Goal: Information Seeking & Learning: Learn about a topic

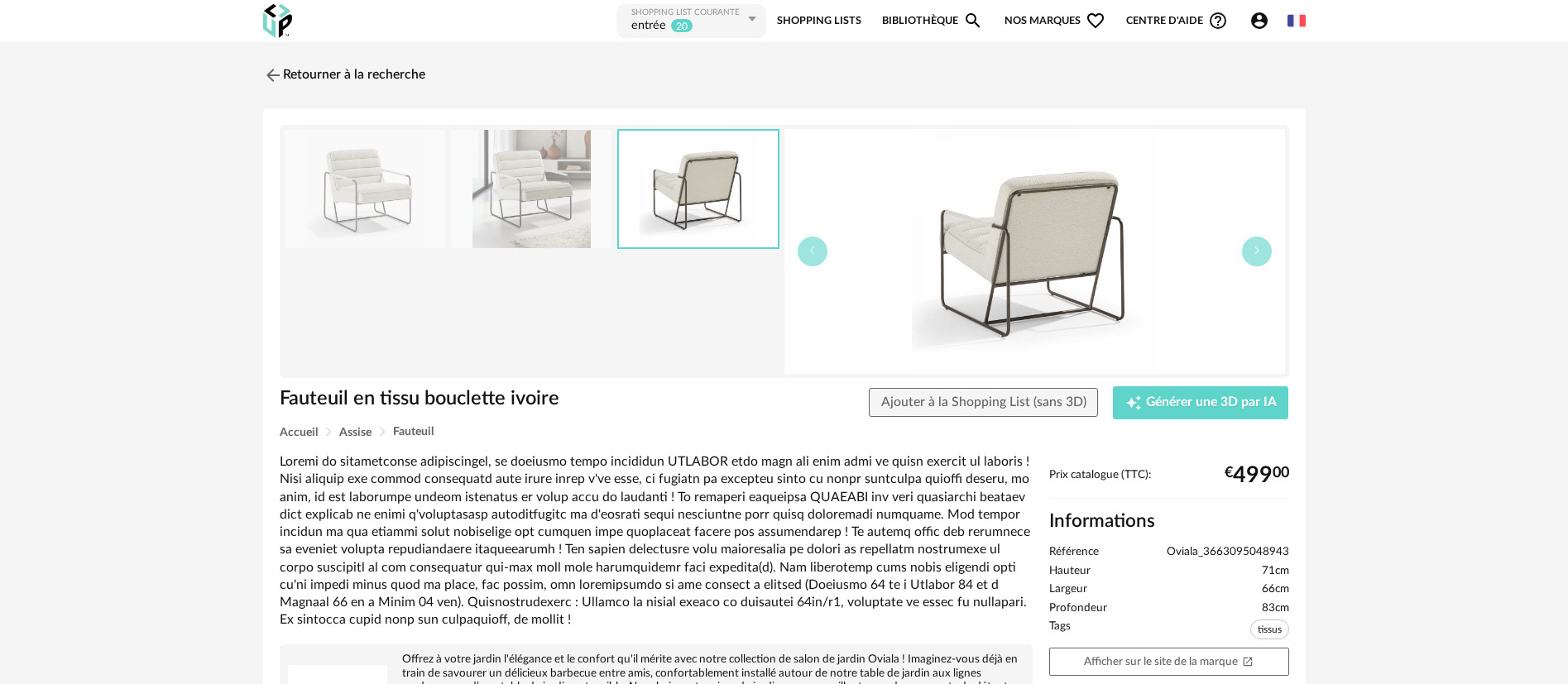
click at [275, 24] on img at bounding box center [277, 21] width 29 height 33
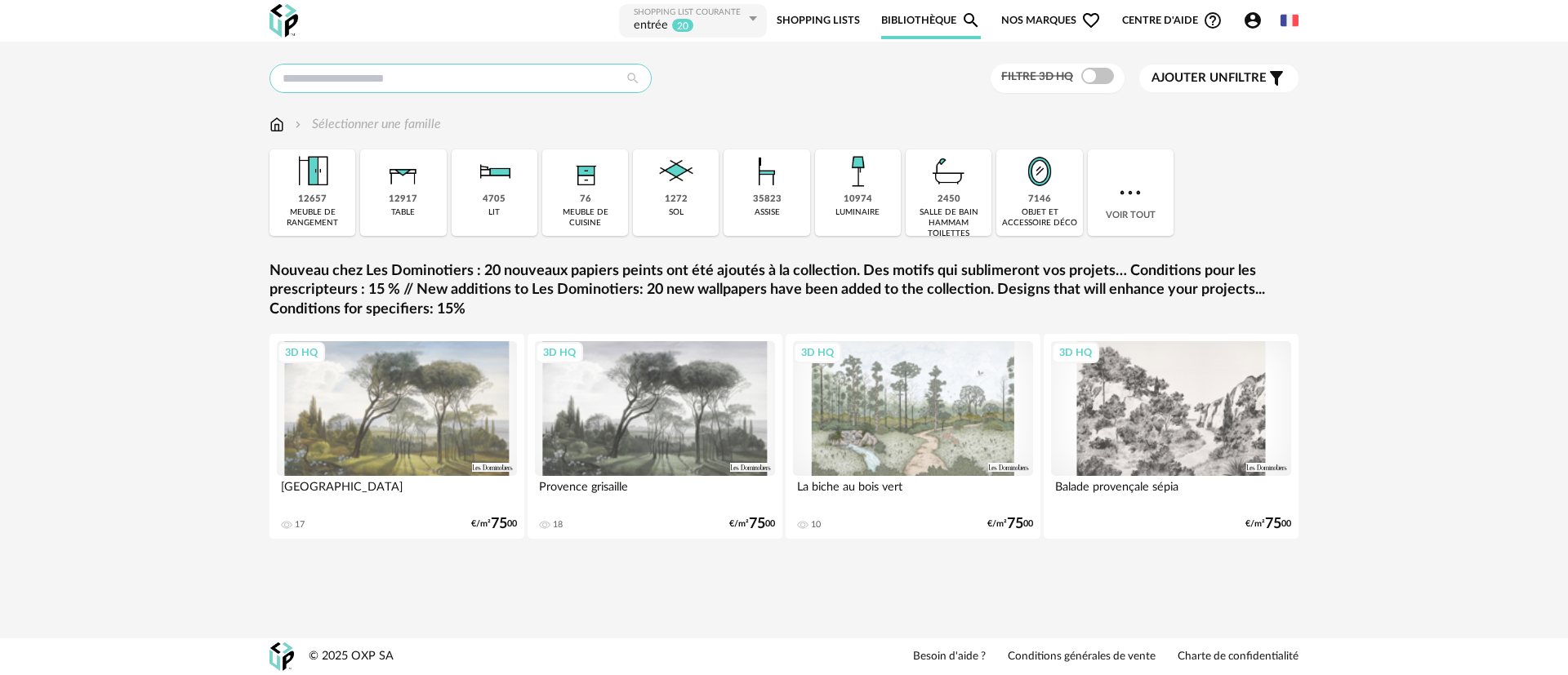
click at [468, 80] on input "text" at bounding box center [460, 79] width 382 height 29
type input "********"
